Goal: Transaction & Acquisition: Download file/media

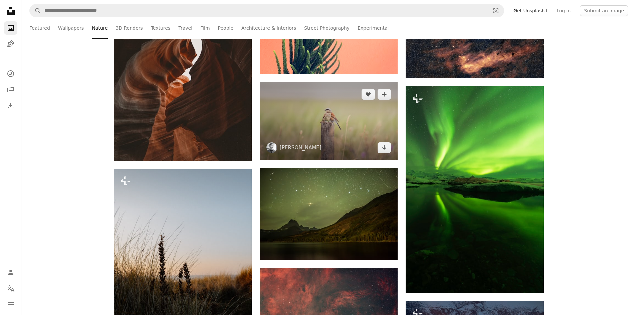
scroll to position [4674, 0]
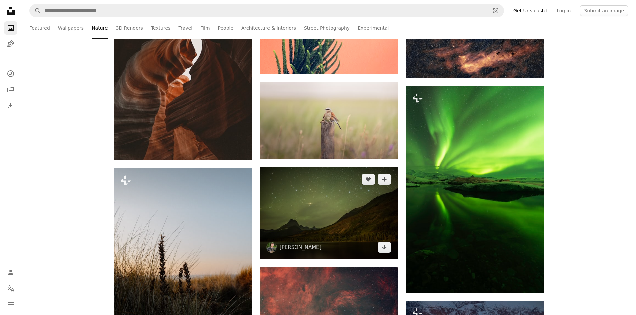
click at [349, 232] on img at bounding box center [329, 214] width 138 height 92
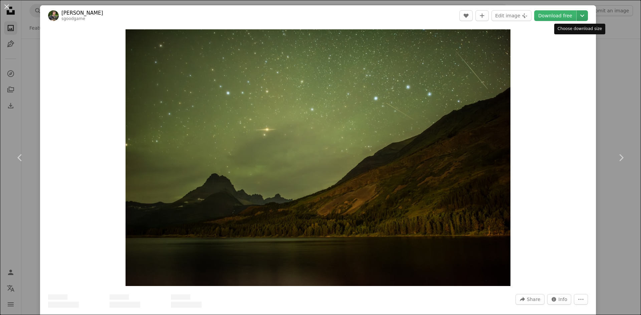
click at [577, 16] on icon "Chevron down" at bounding box center [582, 16] width 11 height 8
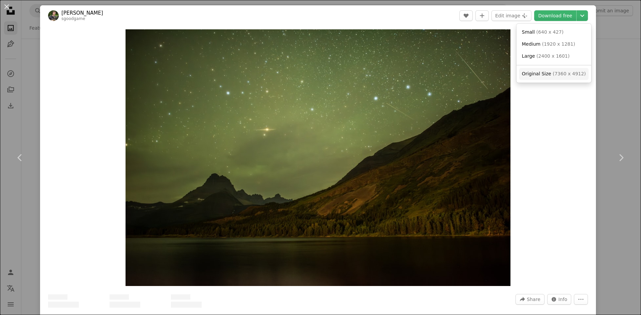
click at [564, 72] on span "( 7360 x 4912 )" at bounding box center [569, 73] width 33 height 5
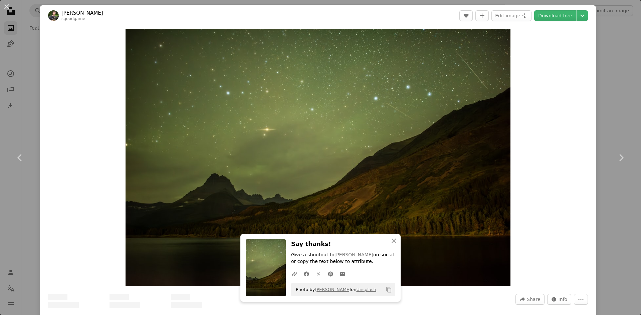
click at [607, 29] on div "An X shape Chevron left Chevron right An X shape Close Say thanks! Give a shout…" at bounding box center [320, 157] width 641 height 315
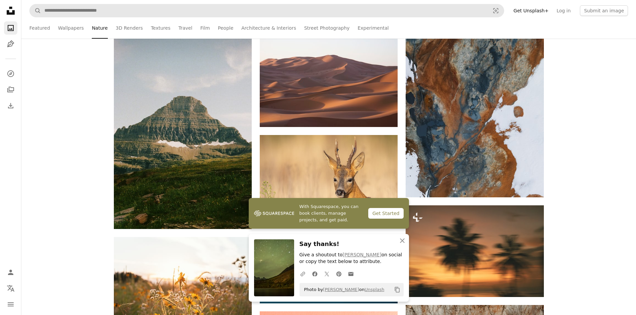
scroll to position [4240, 0]
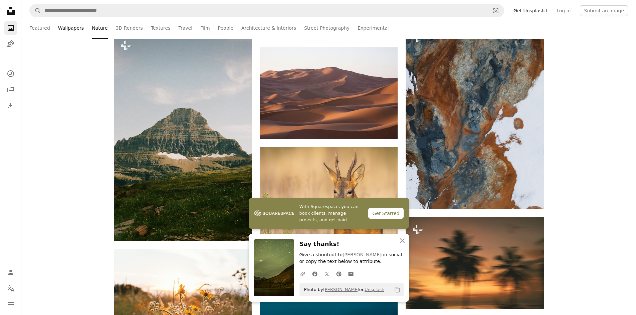
click at [73, 25] on link "Wallpapers" at bounding box center [71, 27] width 26 height 21
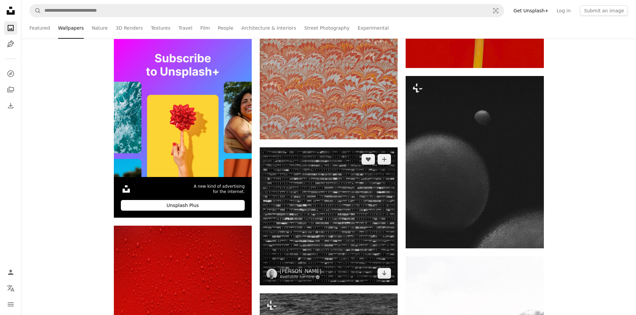
scroll to position [1636, 0]
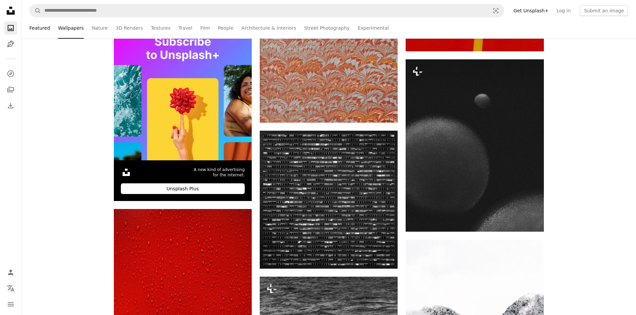
click at [36, 27] on link "Featured" at bounding box center [39, 27] width 21 height 21
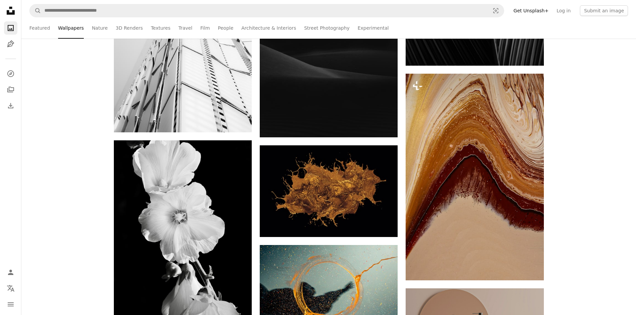
scroll to position [2170, 0]
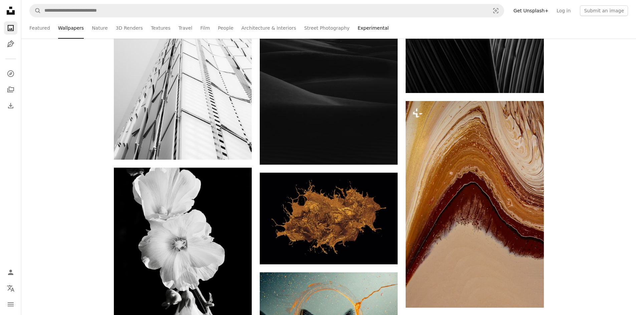
click at [358, 27] on link "Experimental" at bounding box center [373, 27] width 31 height 21
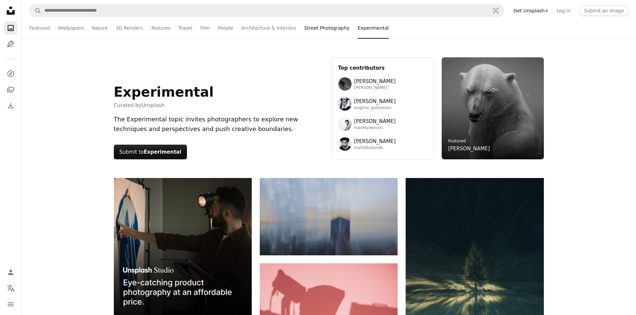
click at [312, 31] on link "Street Photography" at bounding box center [326, 27] width 45 height 21
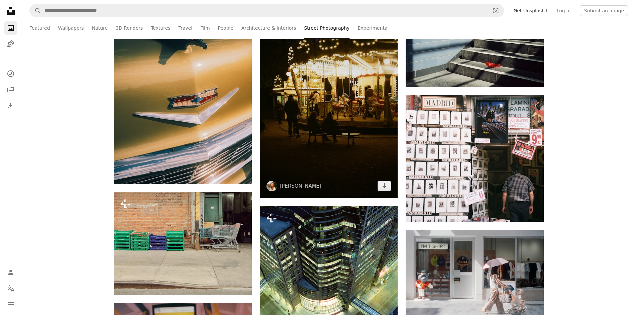
scroll to position [801, 0]
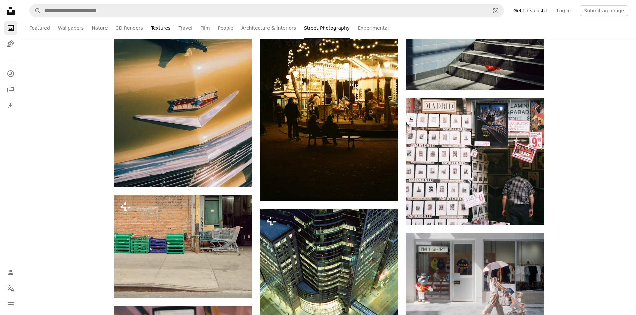
click at [156, 25] on link "Textures" at bounding box center [161, 27] width 20 height 21
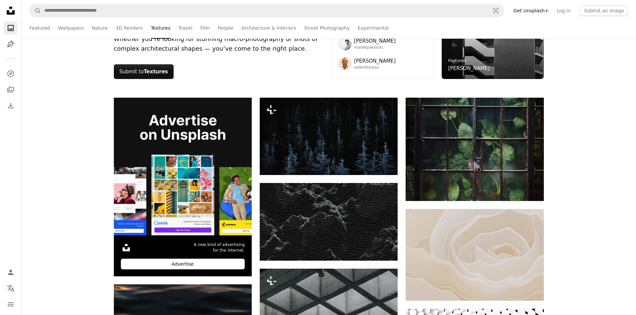
scroll to position [100, 0]
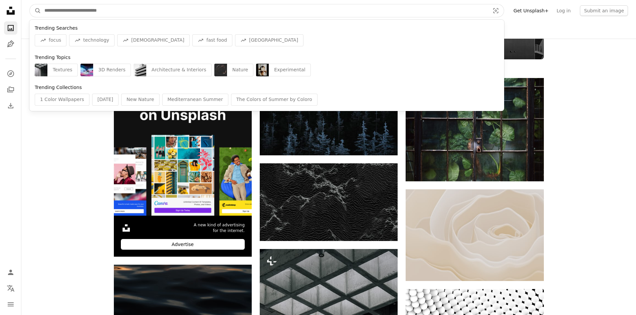
click at [83, 10] on input "Find visuals sitewide" at bounding box center [264, 10] width 447 height 13
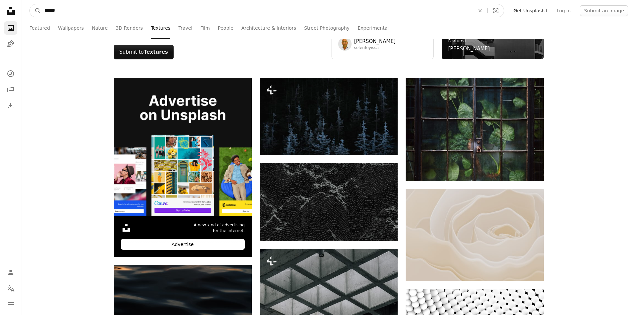
click at [178, 16] on input "******" at bounding box center [257, 10] width 432 height 13
type input "******"
click at [30, 4] on button "A magnifying glass" at bounding box center [35, 10] width 11 height 13
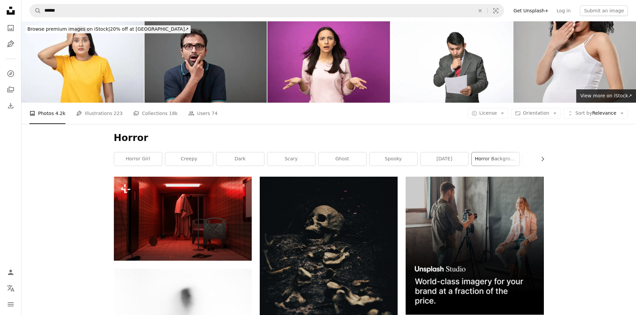
click at [500, 155] on link "horror background" at bounding box center [496, 159] width 48 height 13
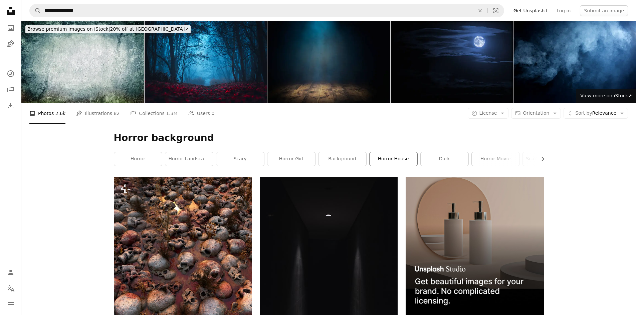
click at [399, 156] on link "horror house" at bounding box center [394, 159] width 48 height 13
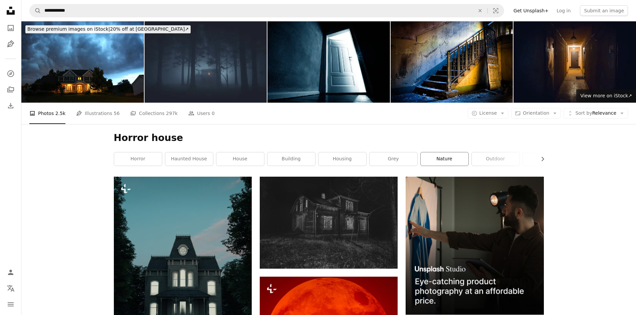
click at [452, 160] on link "nature" at bounding box center [445, 159] width 48 height 13
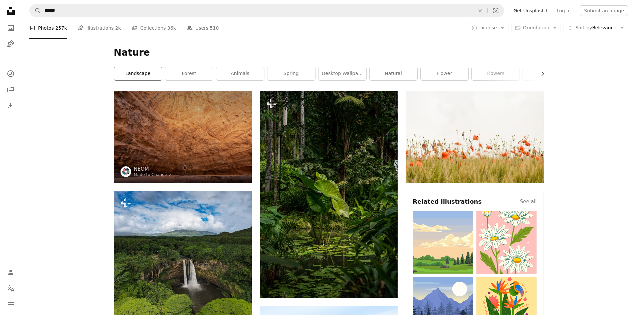
click at [144, 69] on link "landscape" at bounding box center [138, 73] width 48 height 13
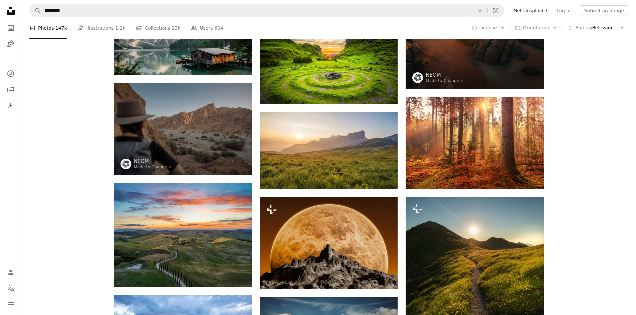
scroll to position [668, 0]
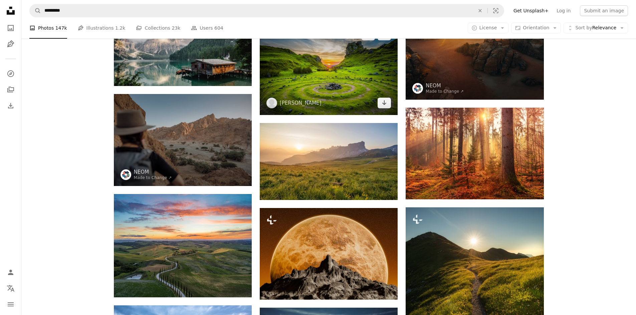
click at [323, 67] on img at bounding box center [329, 69] width 138 height 92
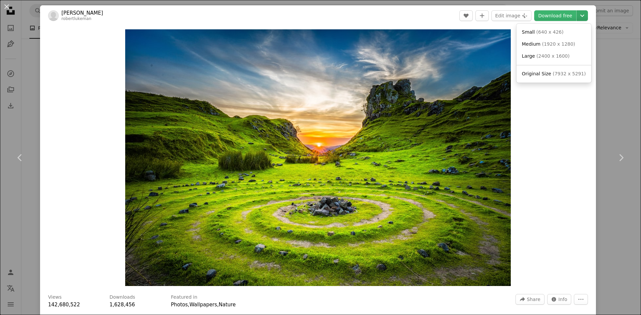
click at [582, 15] on icon "Chevron down" at bounding box center [582, 16] width 11 height 8
click at [547, 67] on div "Small ( 640 x 426 ) Medium ( 1920 x 1280 ) Large ( 2400 x 1600 ) Original Size …" at bounding box center [553, 53] width 75 height 59
click at [549, 75] on span "Original Size ( 7932 x 5291 )" at bounding box center [554, 74] width 64 height 7
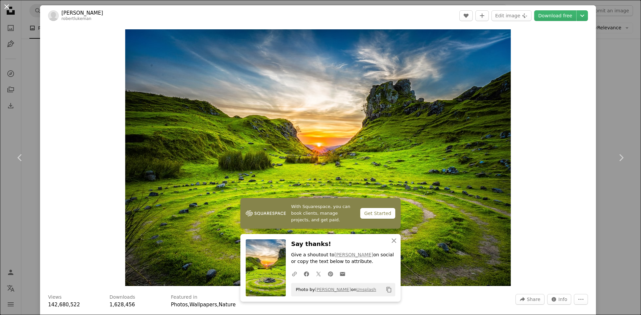
click at [6, 4] on button "An X shape" at bounding box center [7, 7] width 8 height 8
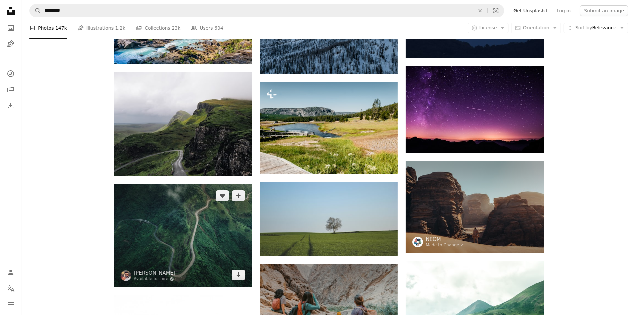
scroll to position [1502, 0]
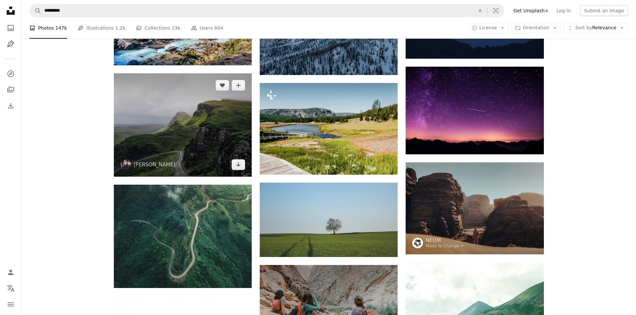
click at [204, 124] on img at bounding box center [183, 124] width 138 height 103
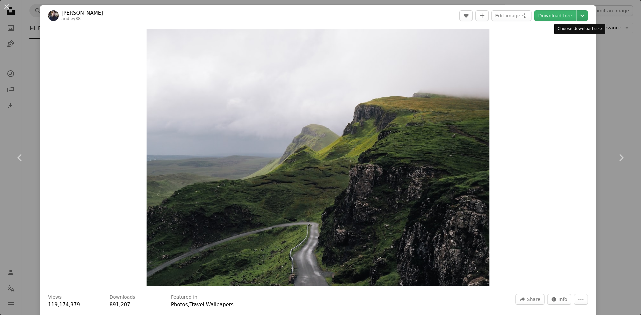
click at [577, 15] on icon "Chevron down" at bounding box center [582, 16] width 11 height 8
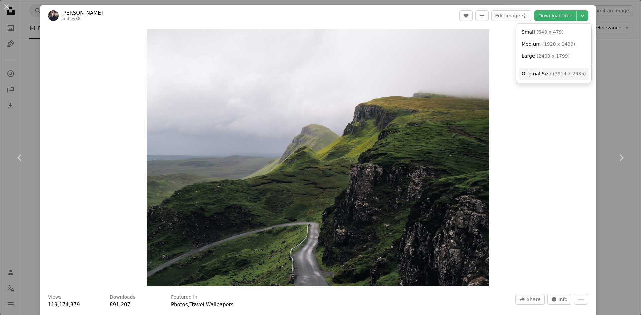
click at [529, 72] on span "Original Size" at bounding box center [536, 73] width 29 height 5
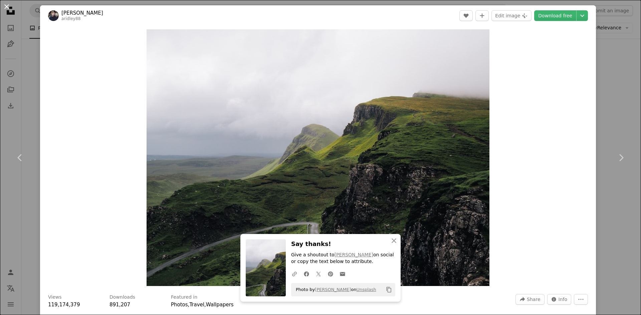
click at [7, 4] on button "An X shape" at bounding box center [7, 7] width 8 height 8
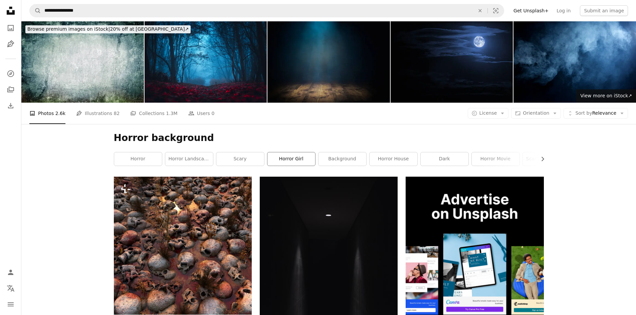
click at [294, 159] on link "horror girl" at bounding box center [291, 159] width 48 height 13
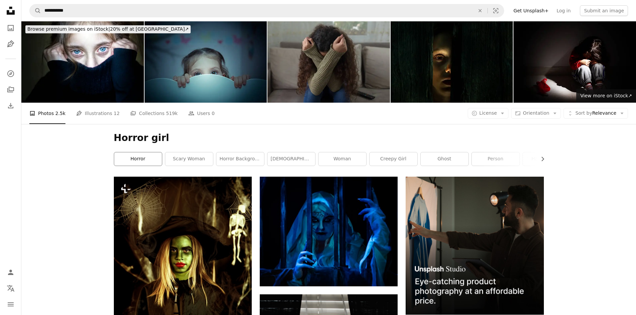
click at [149, 160] on link "horror" at bounding box center [138, 159] width 48 height 13
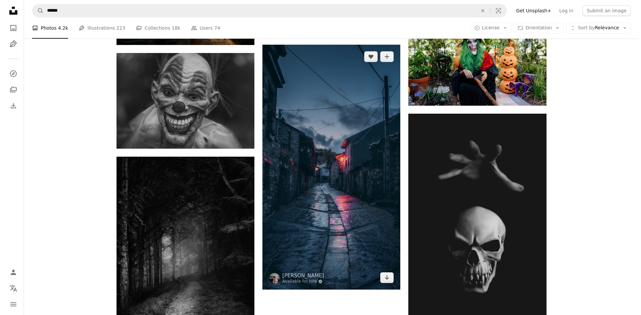
scroll to position [968, 0]
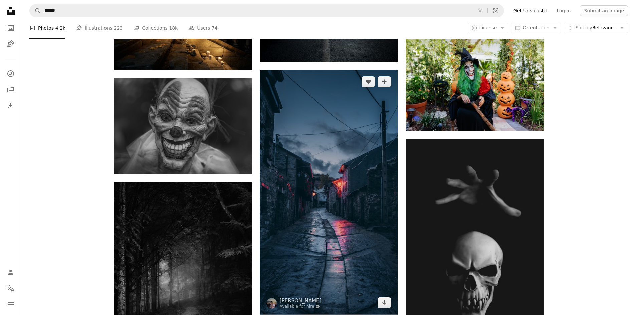
click at [296, 222] on img at bounding box center [329, 192] width 138 height 245
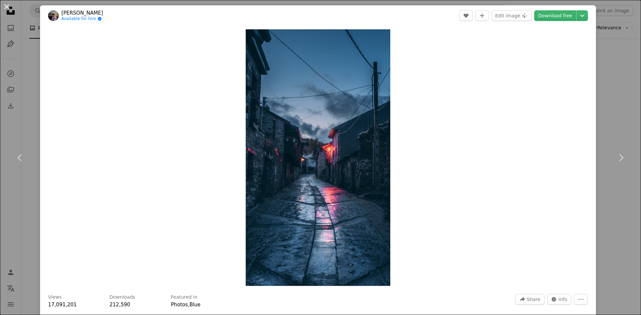
click at [5, 4] on button "An X shape" at bounding box center [7, 7] width 8 height 8
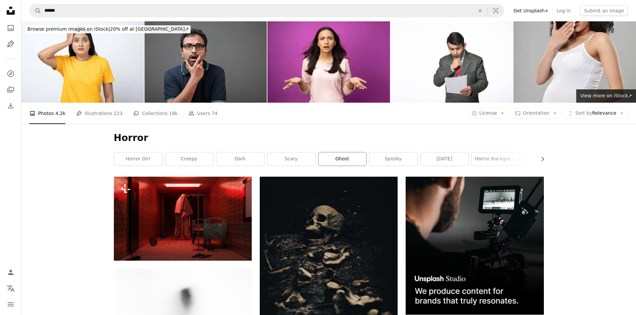
click at [340, 154] on link "ghost" at bounding box center [342, 159] width 48 height 13
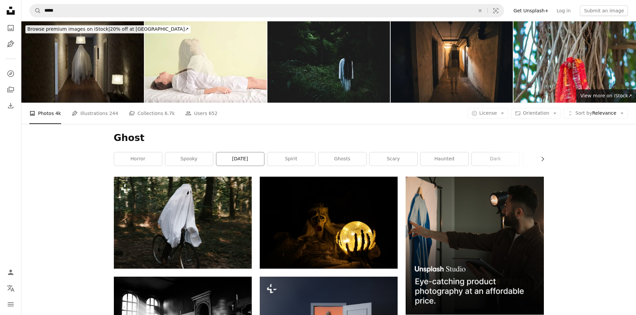
click at [229, 159] on link "[DATE]" at bounding box center [240, 159] width 48 height 13
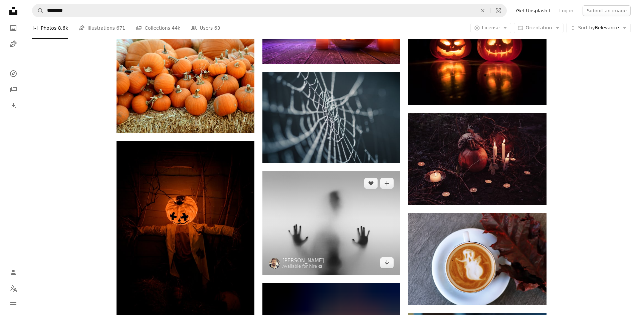
scroll to position [642, 0]
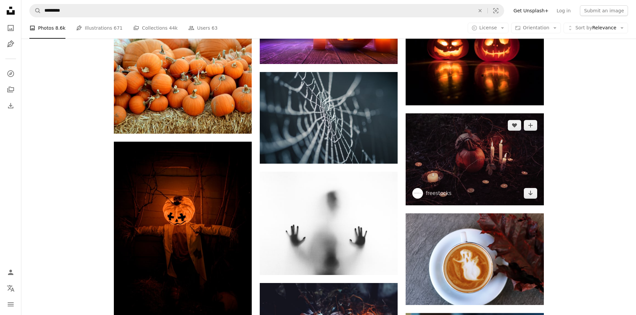
click at [456, 148] on img at bounding box center [475, 160] width 138 height 92
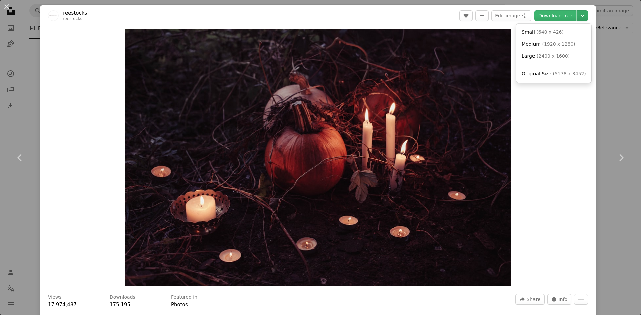
click at [581, 12] on icon "Chevron down" at bounding box center [582, 16] width 11 height 8
click at [560, 74] on span "( 5178 x 3452 )" at bounding box center [569, 73] width 33 height 5
